Goal: Transaction & Acquisition: Purchase product/service

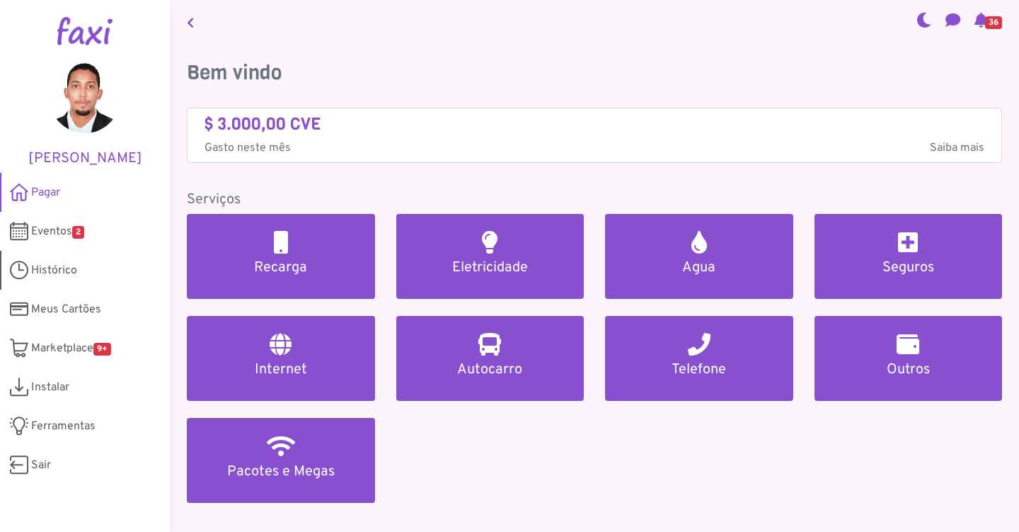
click at [43, 272] on span "Histórico" at bounding box center [54, 270] width 46 height 17
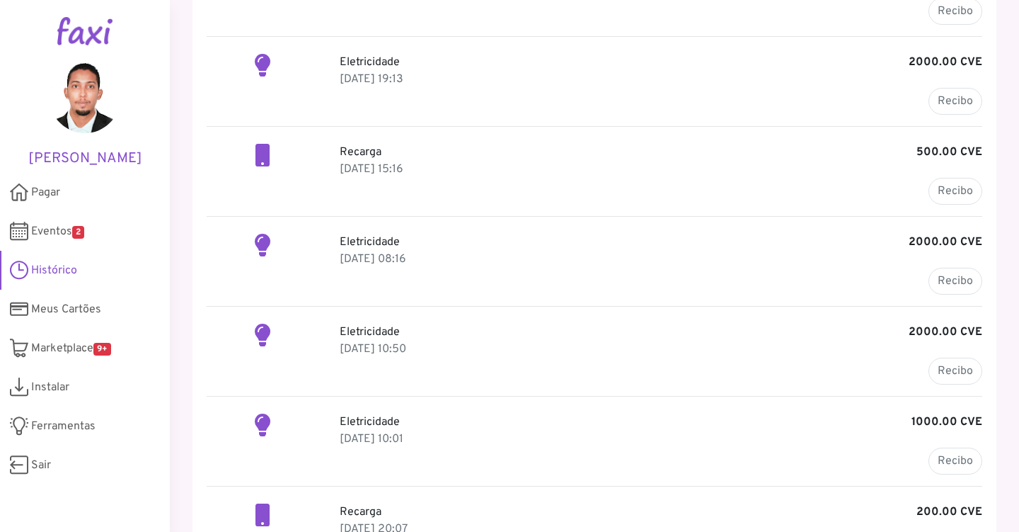
scroll to position [161, 0]
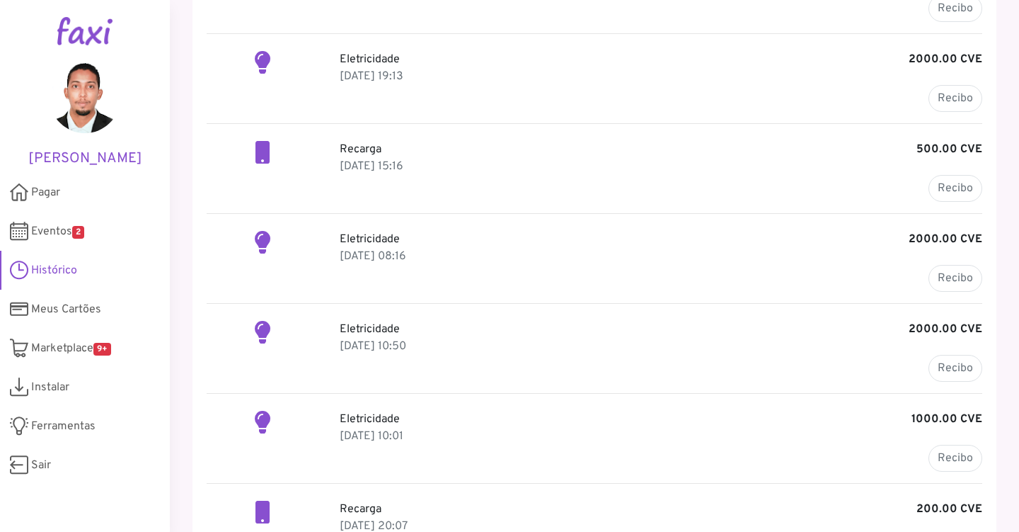
click at [801, 431] on p "21 Jun 2025, 10:01" at bounding box center [661, 436] width 643 height 17
click at [929, 451] on link "Recibo" at bounding box center [956, 458] width 54 height 27
click at [941, 284] on link "Recibo" at bounding box center [956, 278] width 54 height 27
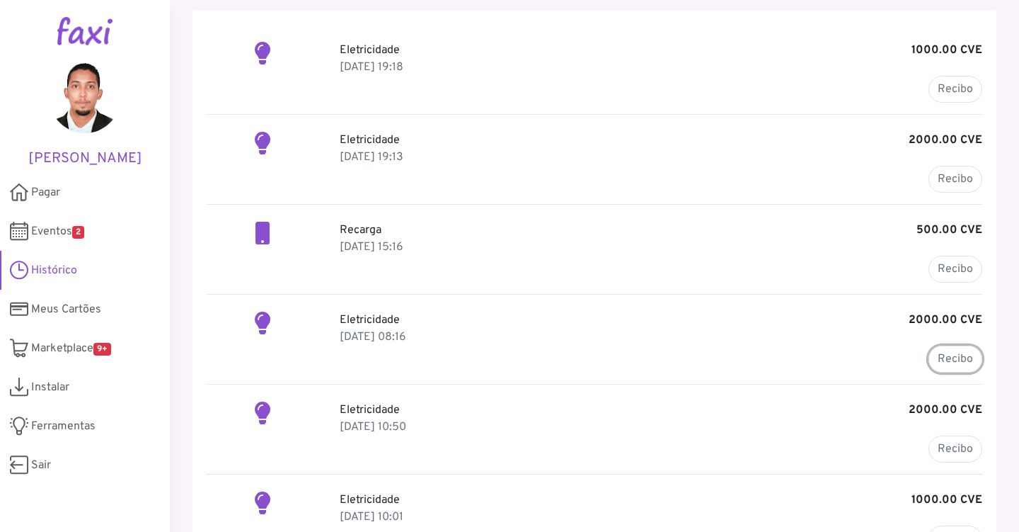
scroll to position [77, 0]
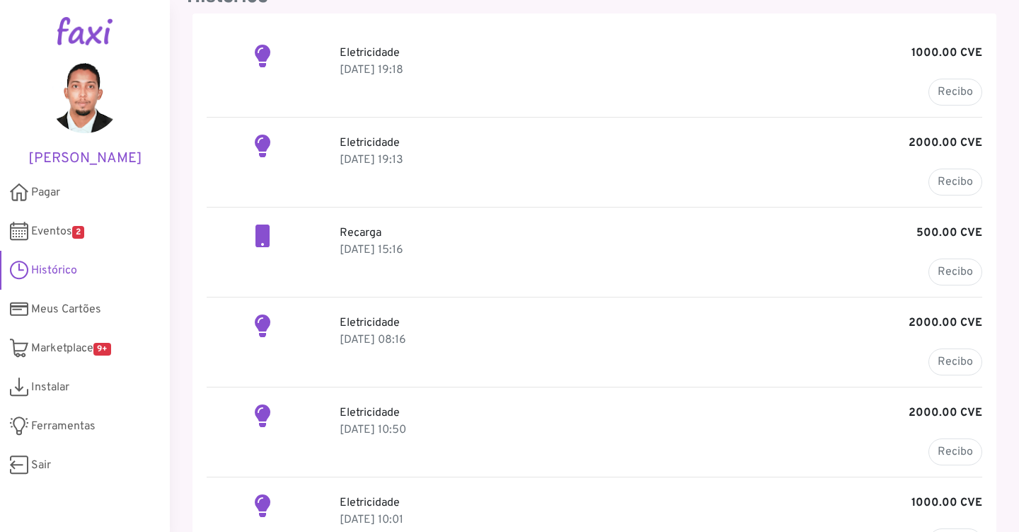
drag, startPoint x: 319, startPoint y: 66, endPoint x: 459, endPoint y: 65, distance: 140.9
click at [459, 65] on div "Eletricidade 1000.00 CVE 17 Aug 2025, 19:18 Recibo" at bounding box center [594, 75] width 797 height 61
click at [699, 198] on div "Eletricidade 2000.00 CVE 02 Aug 2025, 19:13 Recibo" at bounding box center [595, 171] width 776 height 73
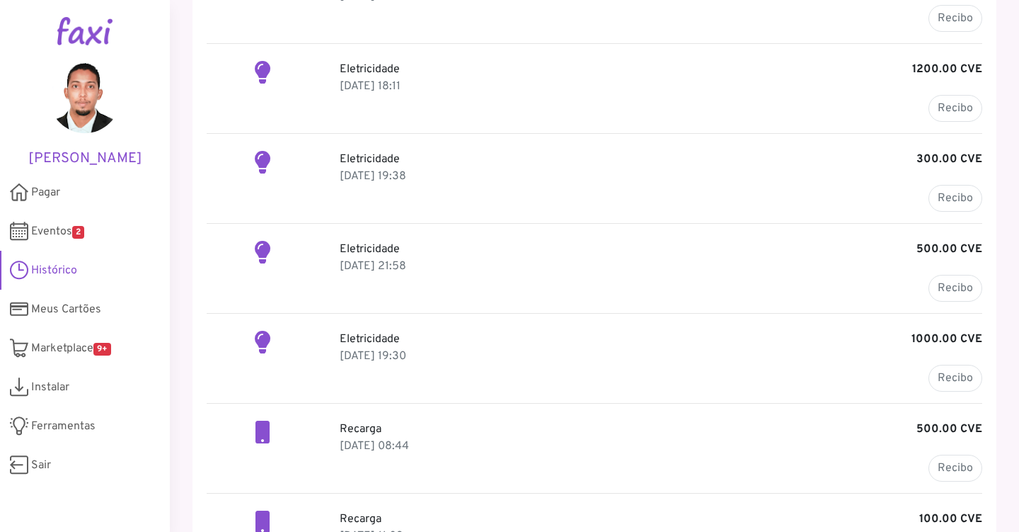
scroll to position [1043, 0]
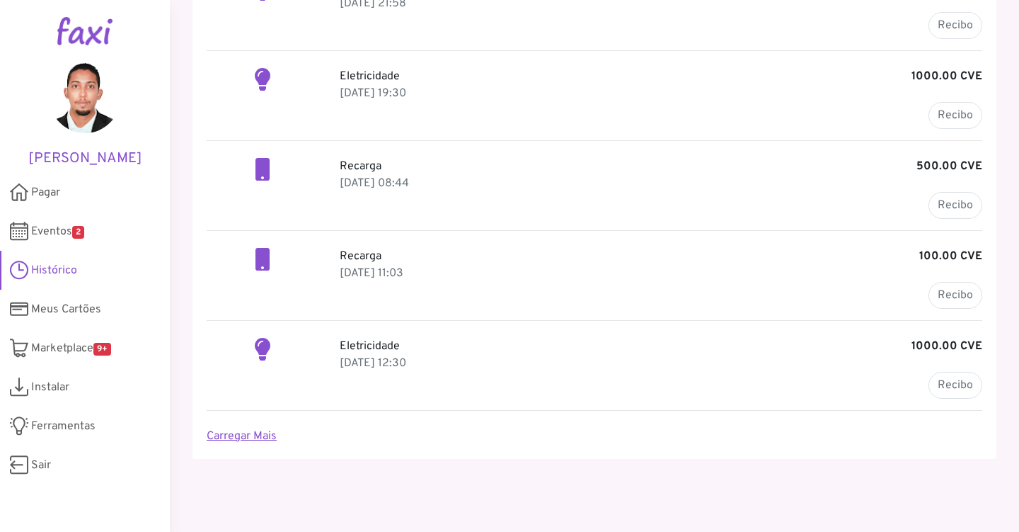
click at [249, 436] on link "Carregar Mais" at bounding box center [242, 436] width 70 height 14
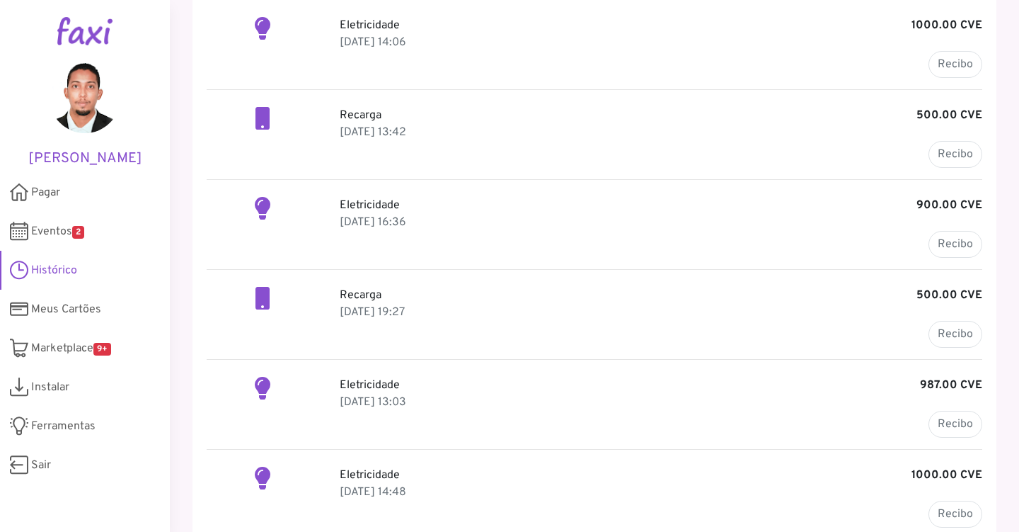
scroll to position [2391, 0]
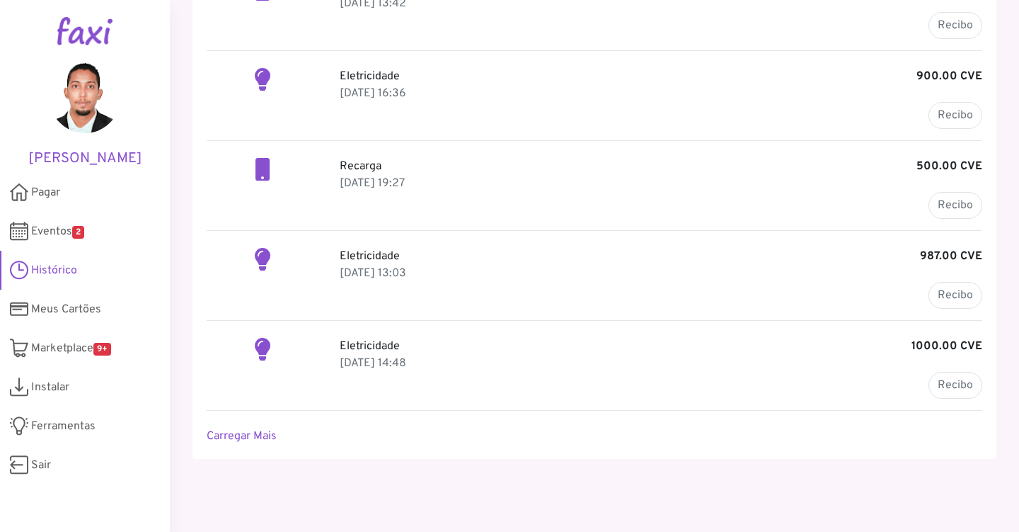
click at [249, 436] on link "Carregar Mais" at bounding box center [242, 436] width 70 height 14
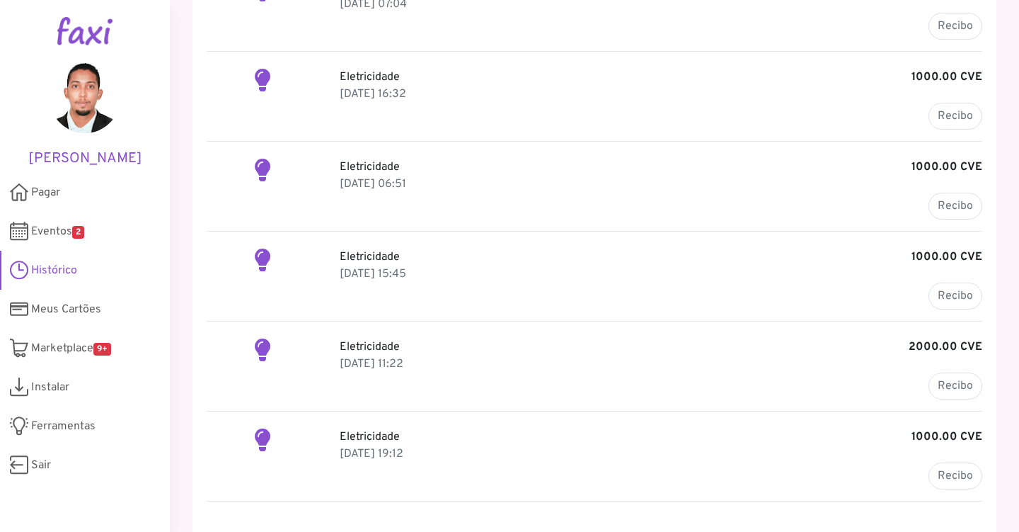
scroll to position [3543, 0]
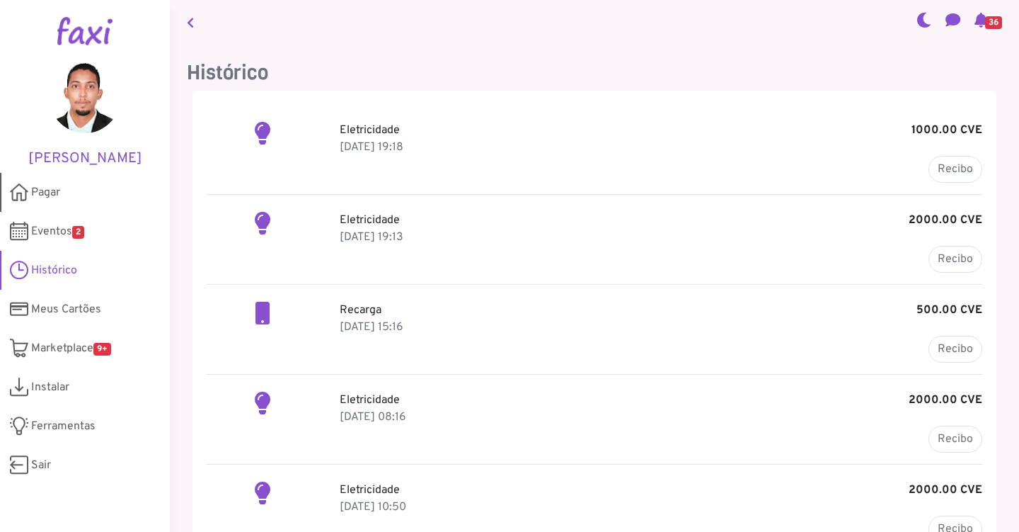
click at [37, 193] on span "Pagar" at bounding box center [45, 192] width 29 height 17
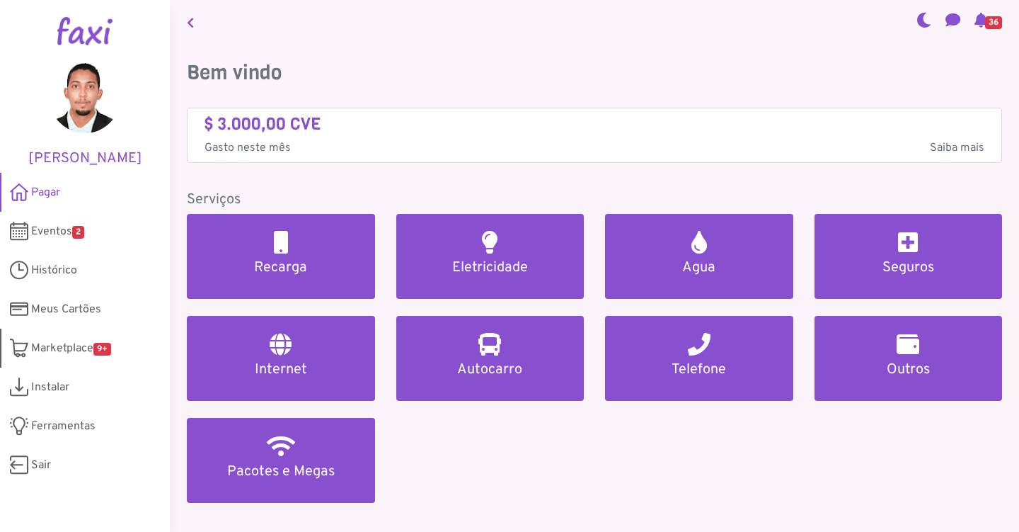
click at [42, 348] on span "Marketplace 9+" at bounding box center [71, 348] width 80 height 17
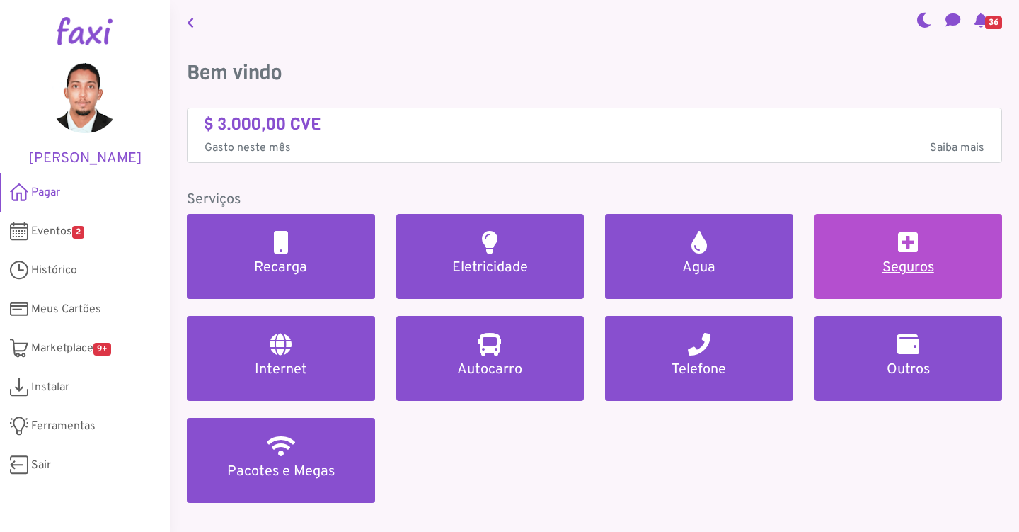
click at [891, 260] on h5 "Seguros" at bounding box center [909, 267] width 154 height 17
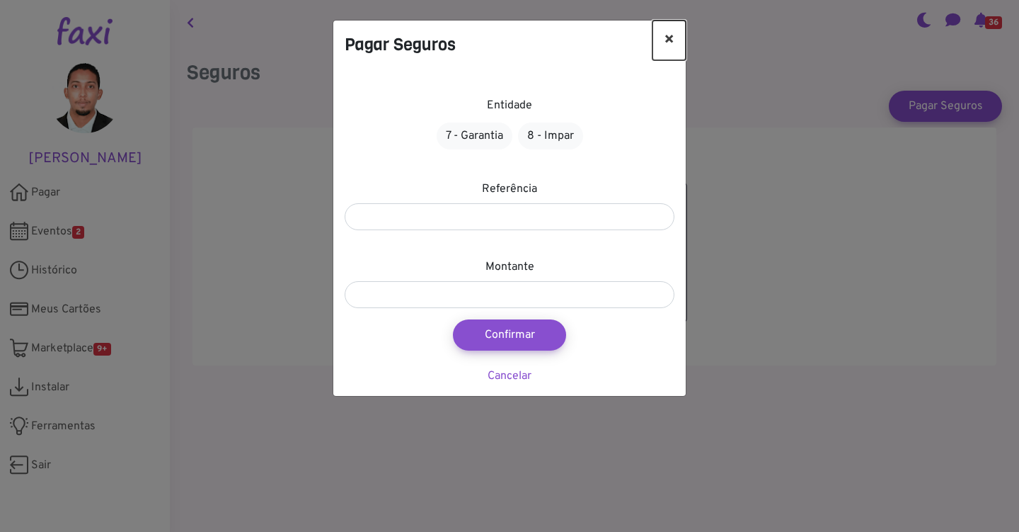
click at [663, 36] on button "×" at bounding box center [669, 41] width 33 height 40
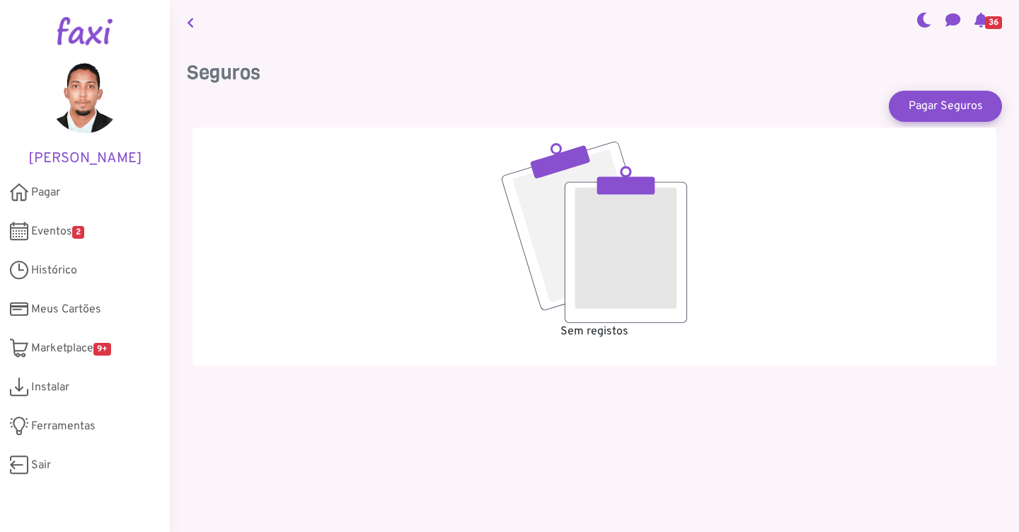
click at [202, 24] on nav "36" at bounding box center [594, 22] width 849 height 44
click at [187, 24] on icon at bounding box center [190, 22] width 7 height 11
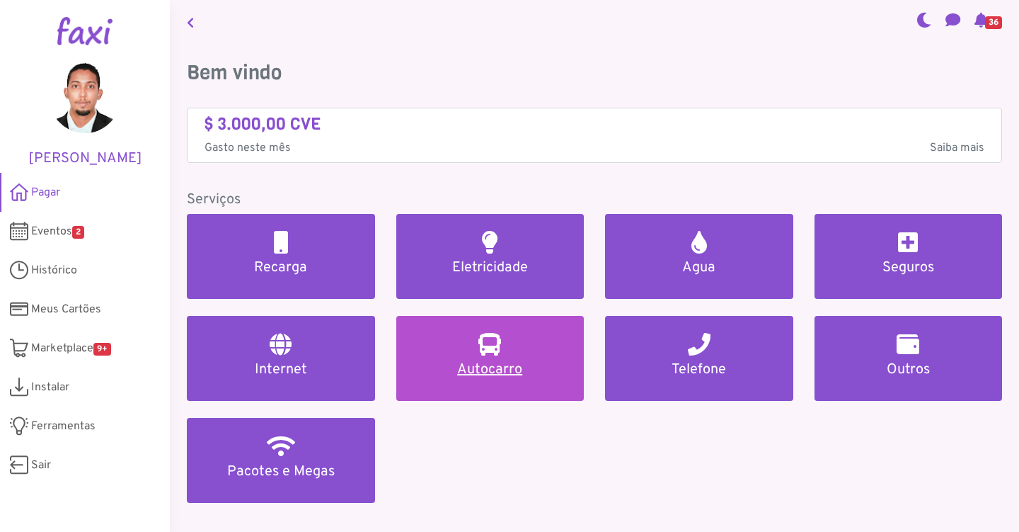
click at [466, 365] on h5 "Autocarro" at bounding box center [490, 369] width 154 height 17
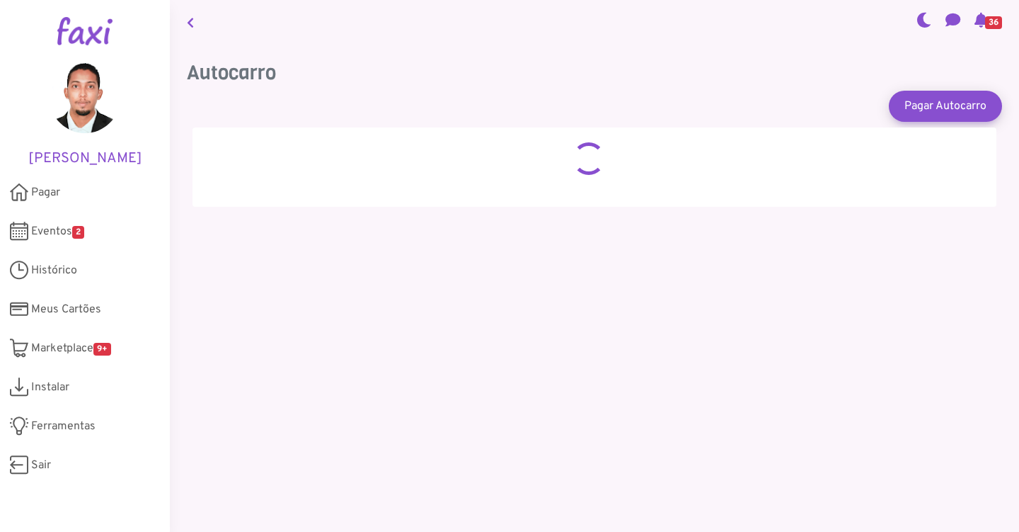
click at [196, 30] on body "Wilson Silva Pagar Eventos 2 Histórico Meus Cartões Meus Bilhetes Perfil Market…" at bounding box center [509, 266] width 1019 height 532
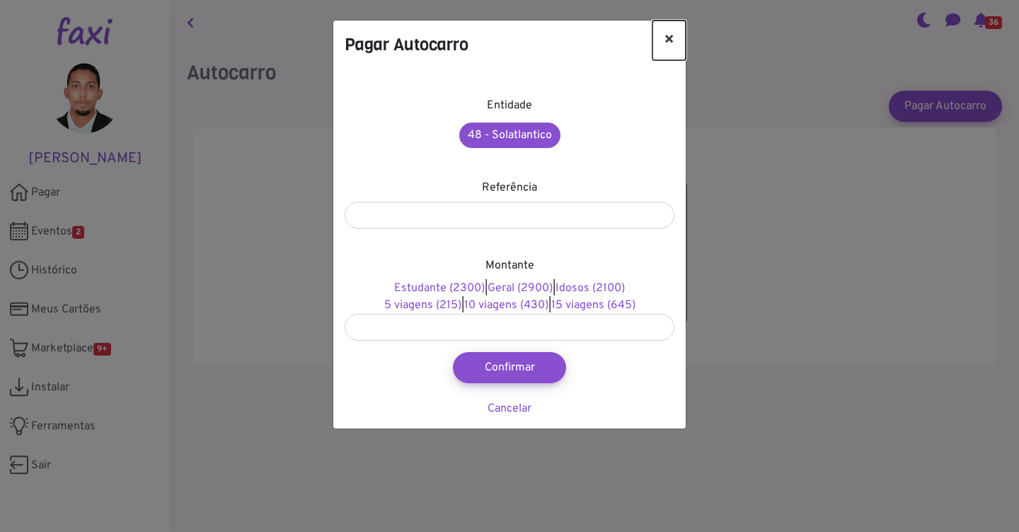
click at [667, 28] on button "×" at bounding box center [669, 41] width 33 height 40
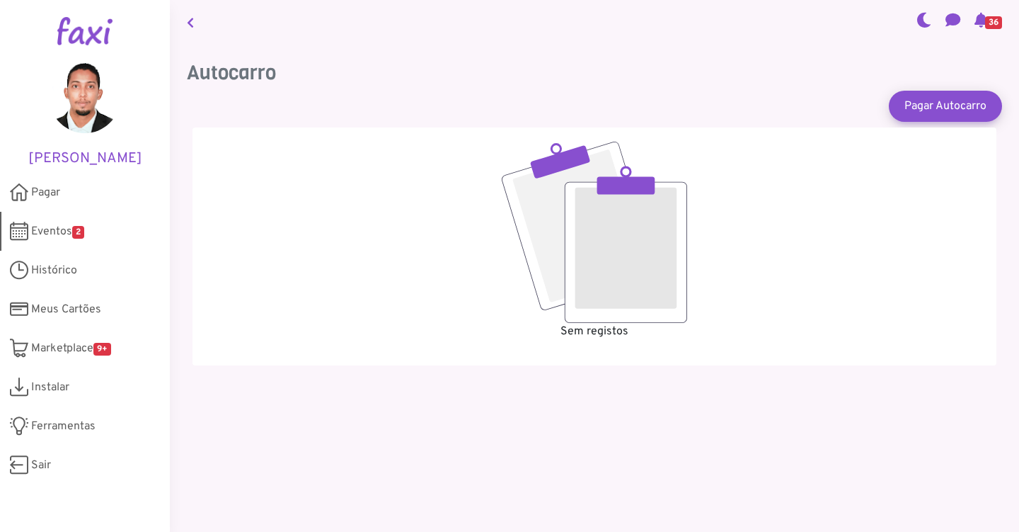
click at [66, 231] on span "Eventos 2" at bounding box center [57, 231] width 53 height 17
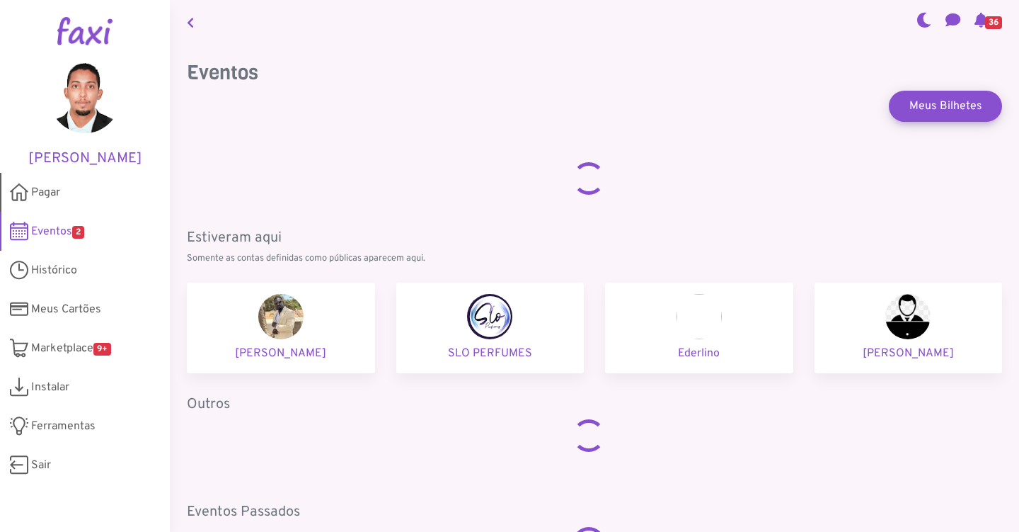
click at [67, 183] on link "Pagar" at bounding box center [85, 192] width 170 height 39
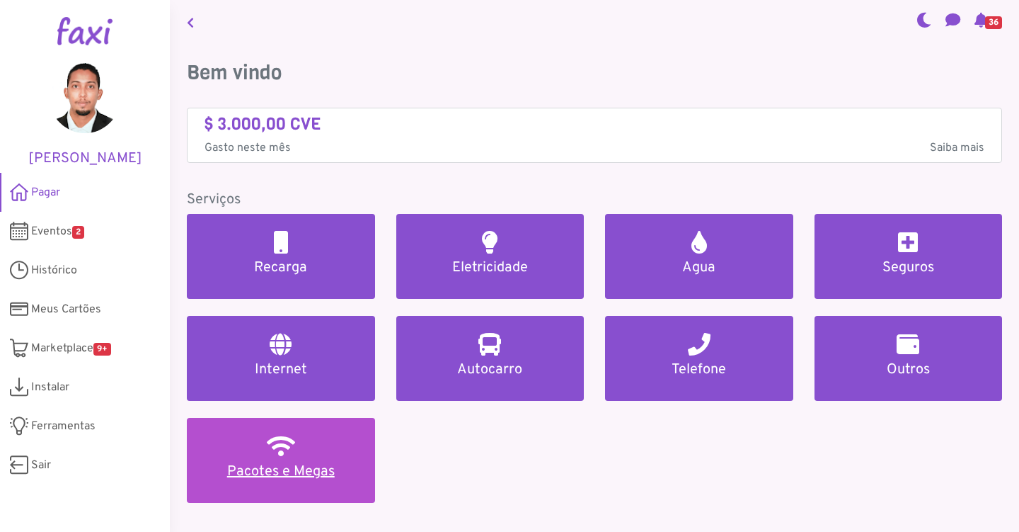
click at [282, 439] on h2 at bounding box center [281, 446] width 28 height 23
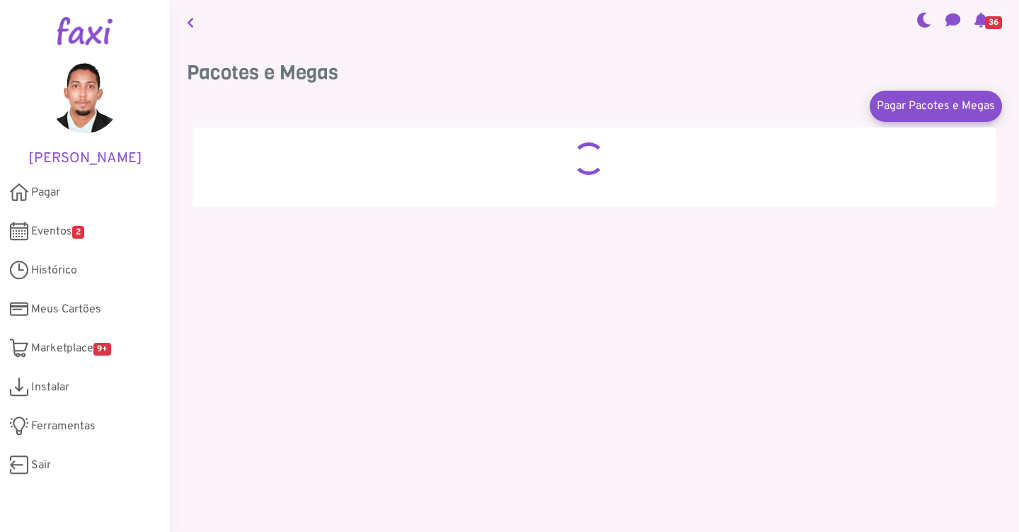
click at [185, 20] on link at bounding box center [190, 22] width 18 height 33
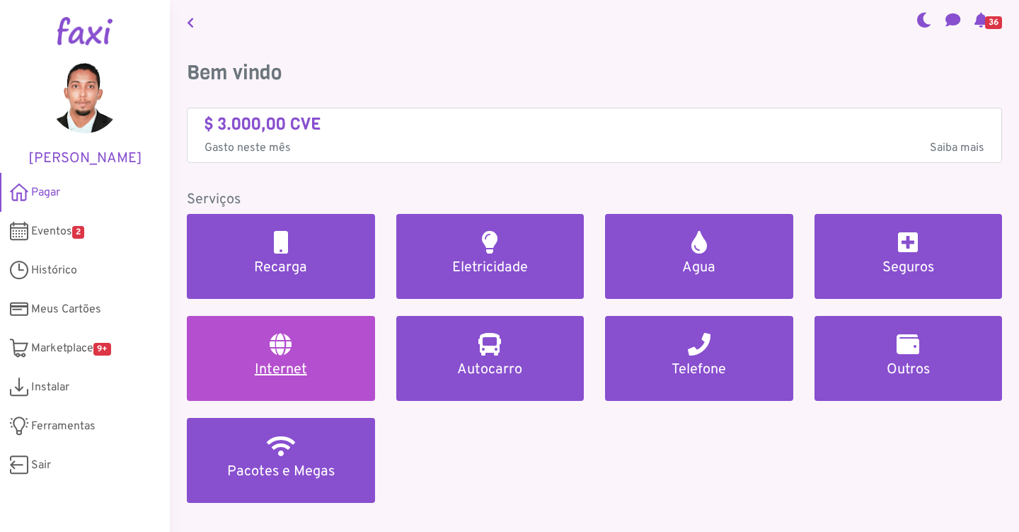
click at [309, 375] on h5 "Internet" at bounding box center [281, 369] width 154 height 17
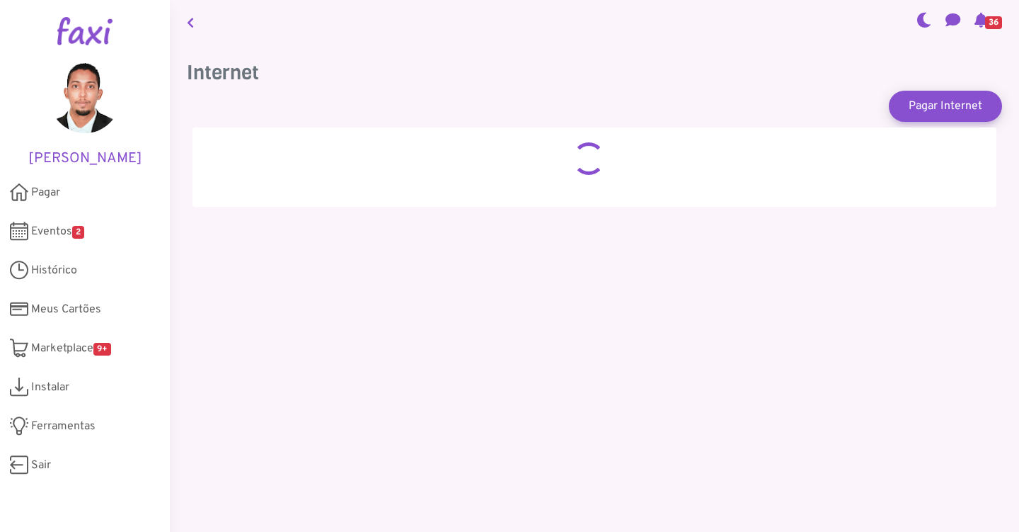
click at [183, 22] on link at bounding box center [190, 22] width 18 height 33
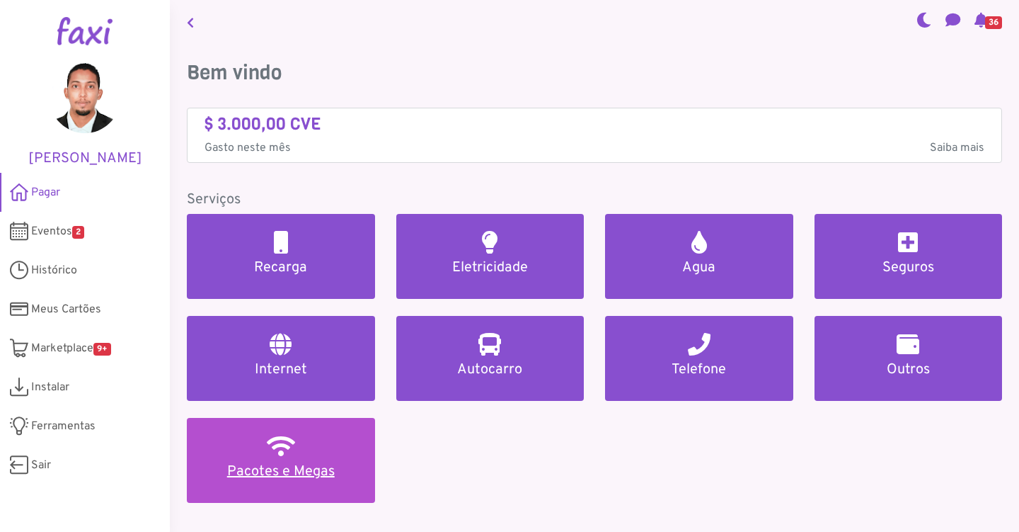
click at [262, 459] on link "Pacotes e Megas" at bounding box center [281, 460] width 188 height 85
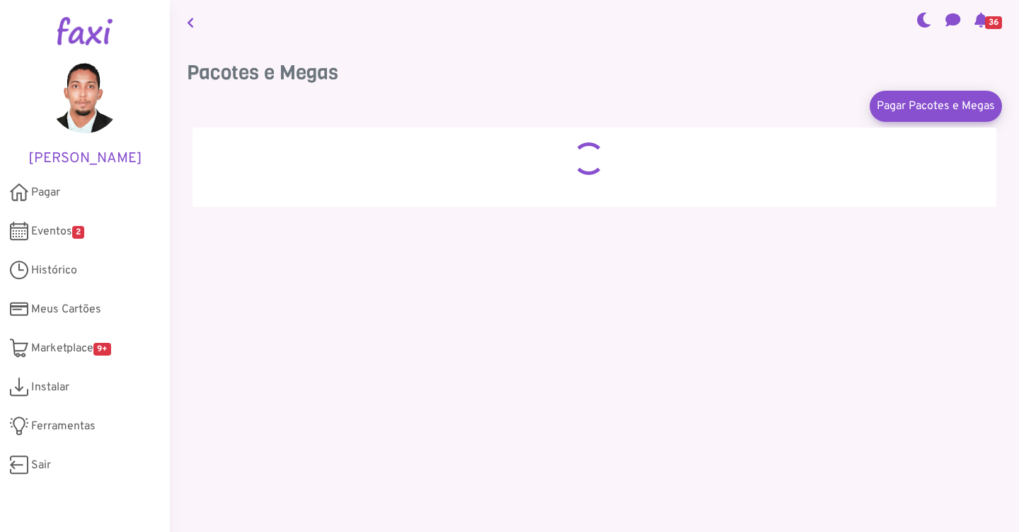
click at [197, 18] on link at bounding box center [190, 22] width 18 height 33
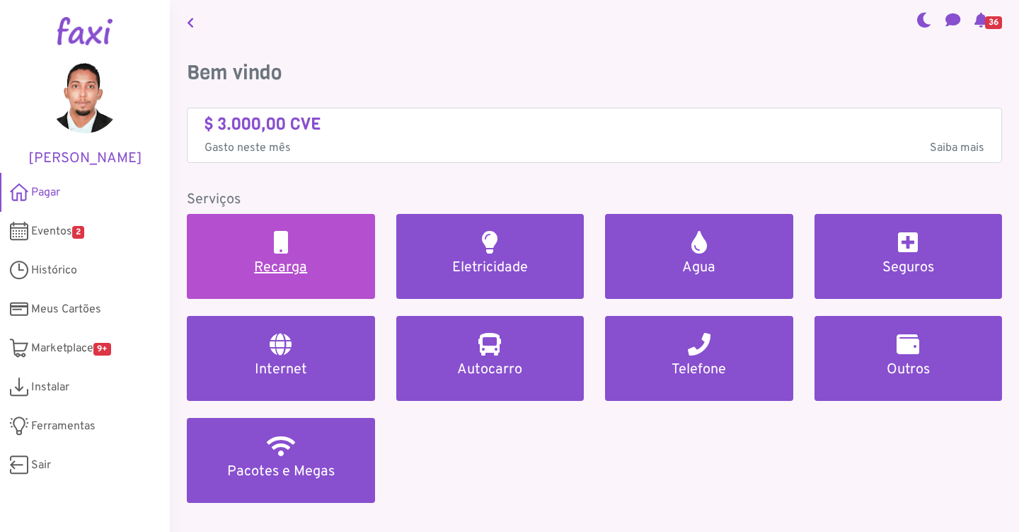
scroll to position [699, 0]
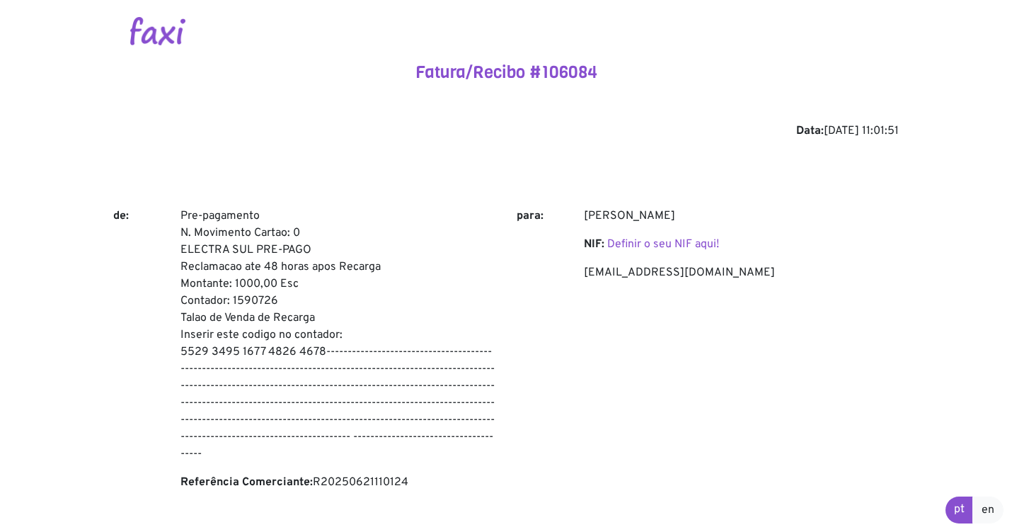
click at [167, 34] on img at bounding box center [157, 31] width 55 height 28
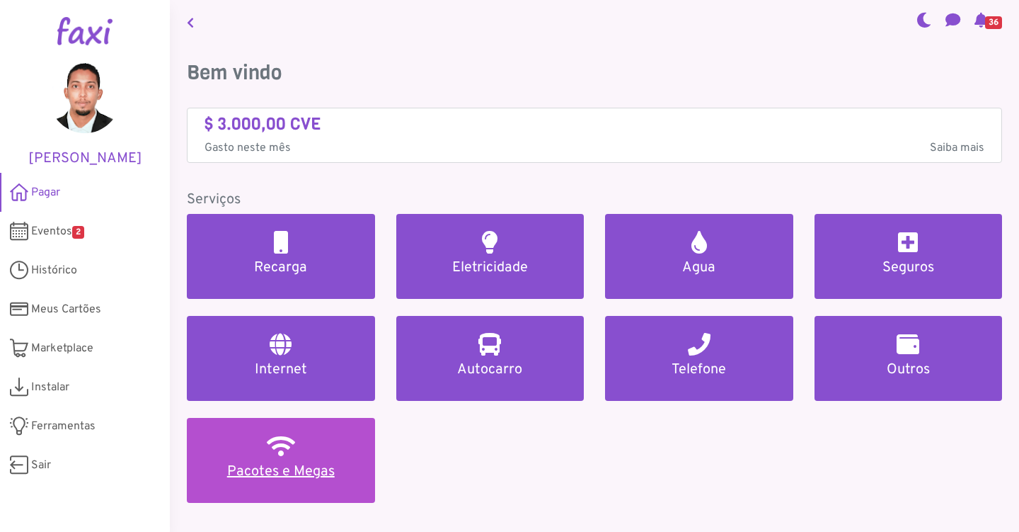
click at [245, 430] on link "Pacotes e Megas" at bounding box center [281, 460] width 188 height 85
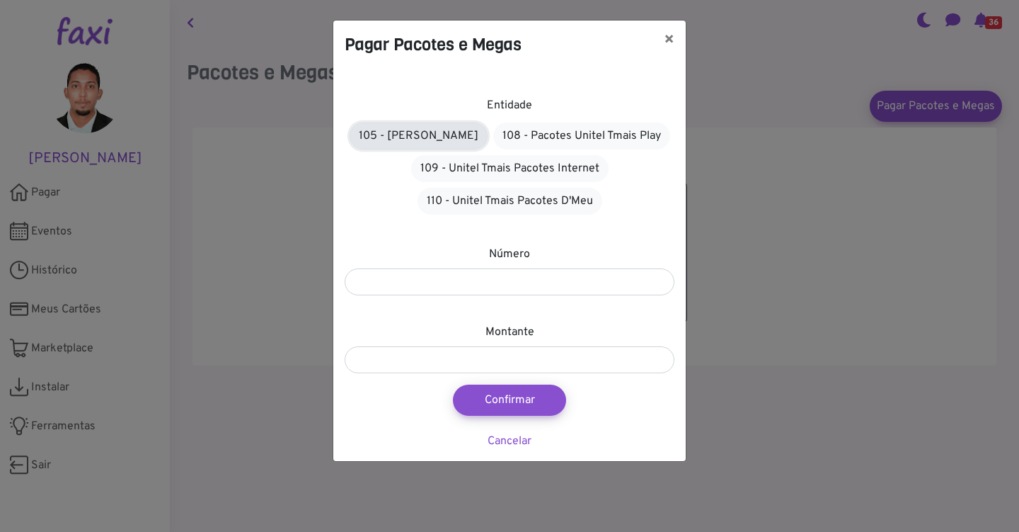
click at [428, 141] on link "105 - [PERSON_NAME]" at bounding box center [419, 135] width 138 height 27
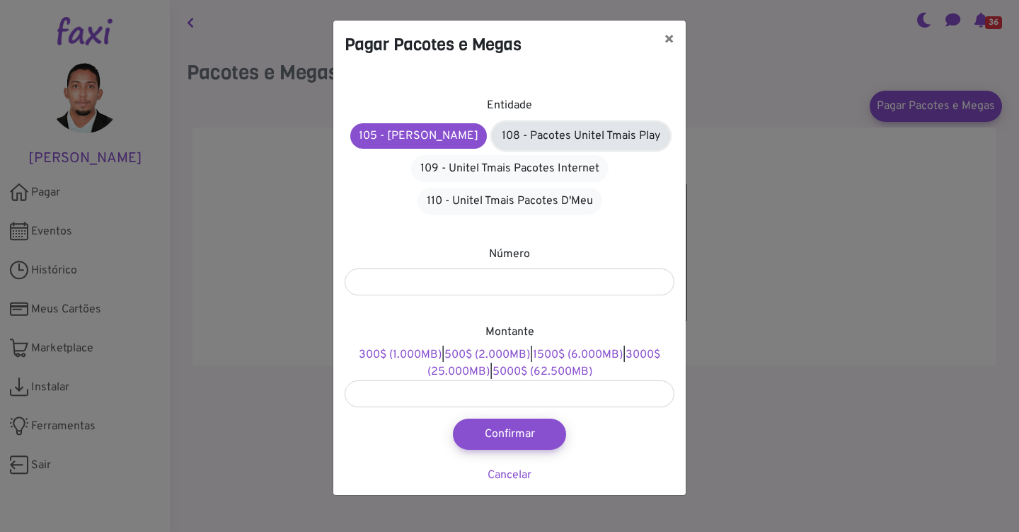
click at [495, 143] on link "108 - Pacotes Unitel Tmais Play" at bounding box center [581, 135] width 177 height 27
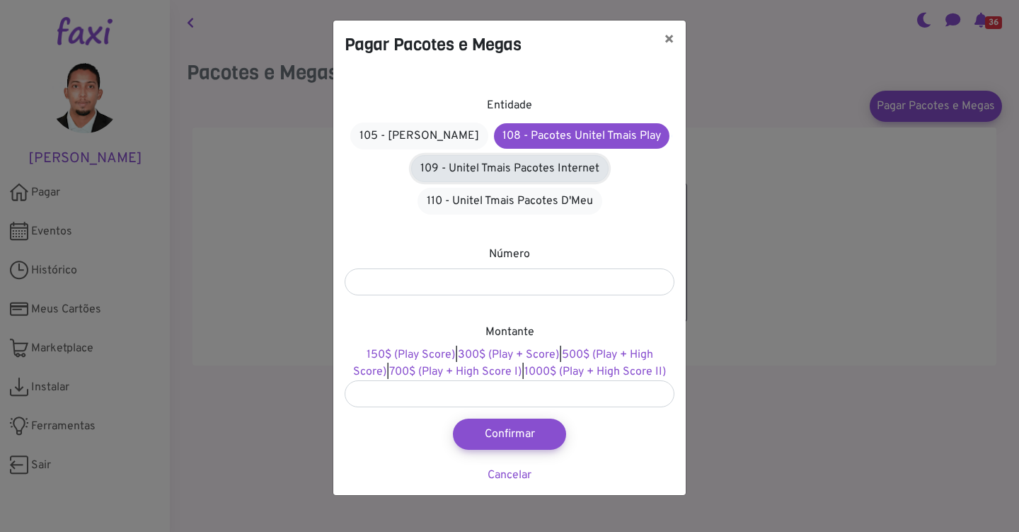
click at [487, 175] on link "109 - Unitel Tmais Pacotes Internet" at bounding box center [510, 168] width 198 height 27
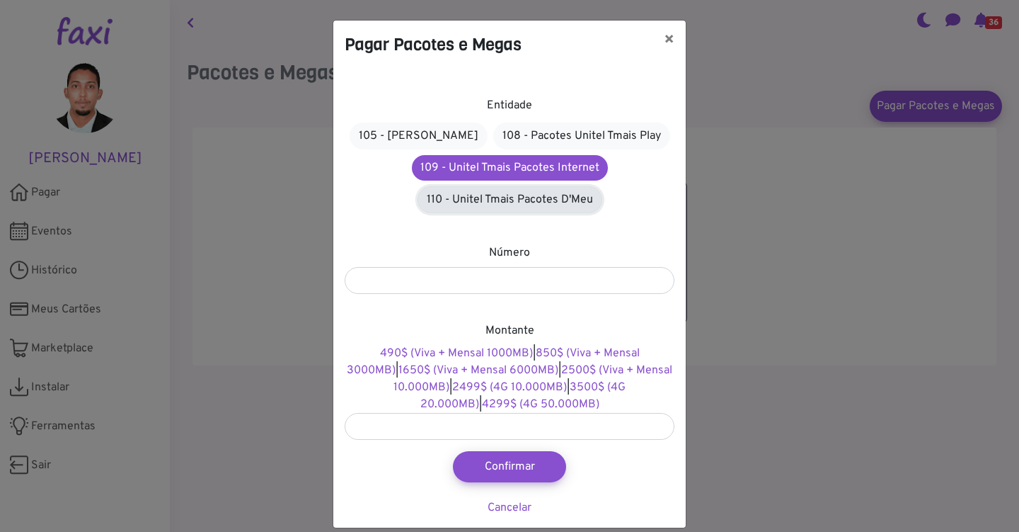
click at [487, 202] on link "110 - Unitel Tmais Pacotes D'Meu" at bounding box center [510, 199] width 185 height 27
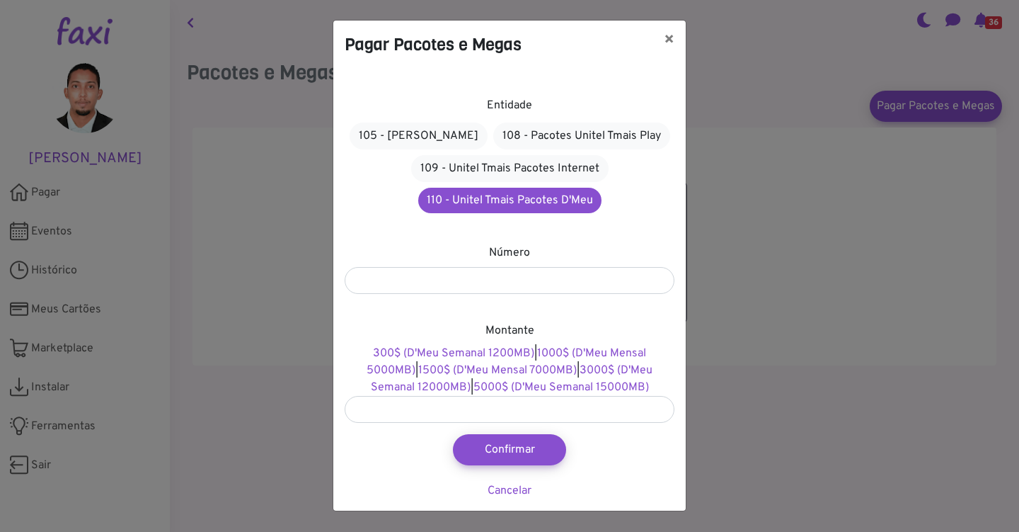
click at [500, 105] on label "Entidade" at bounding box center [509, 105] width 45 height 17
click at [399, 141] on link "105 - [PERSON_NAME]" at bounding box center [419, 135] width 138 height 27
